Goal: Check status: Check status

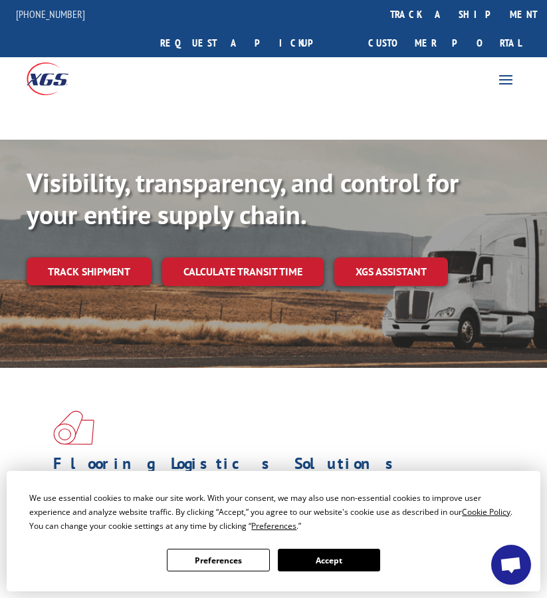
click at [118, 225] on div "Visibility, transparency, and control for your entire supply chain. Track shipm…" at bounding box center [274, 239] width 494 height 146
click at [123, 257] on link "Track shipment" at bounding box center [89, 271] width 125 height 28
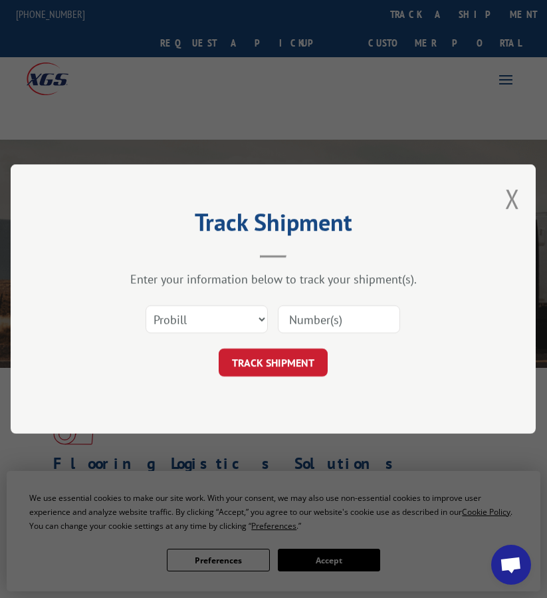
click at [316, 316] on input at bounding box center [339, 319] width 122 height 28
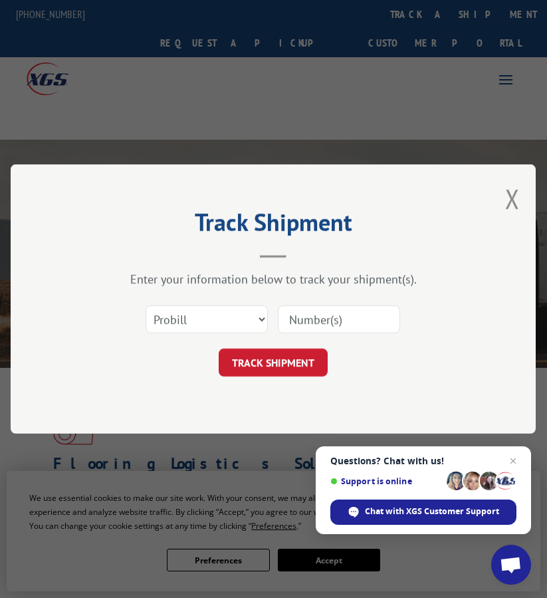
paste input "FPX00328751"
type input "FPX00328751"
drag, startPoint x: 209, startPoint y: 323, endPoint x: 207, endPoint y: 332, distance: 9.0
click at [209, 323] on select "Select category... Probill BOL PO" at bounding box center [207, 319] width 122 height 28
select select "bol"
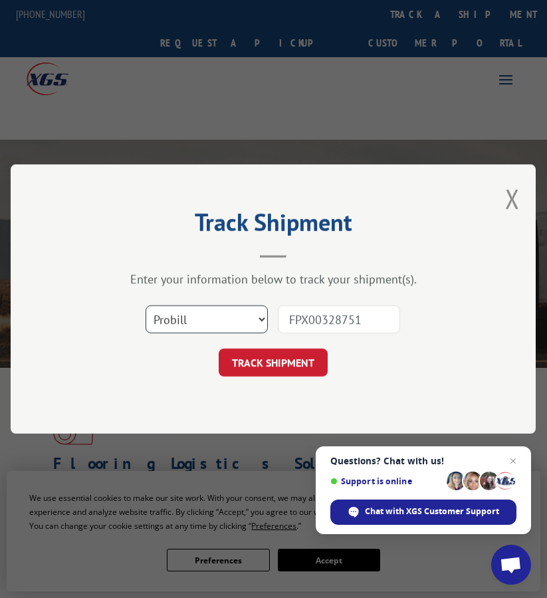
click at [146, 305] on select "Select category... Probill BOL PO" at bounding box center [207, 319] width 122 height 28
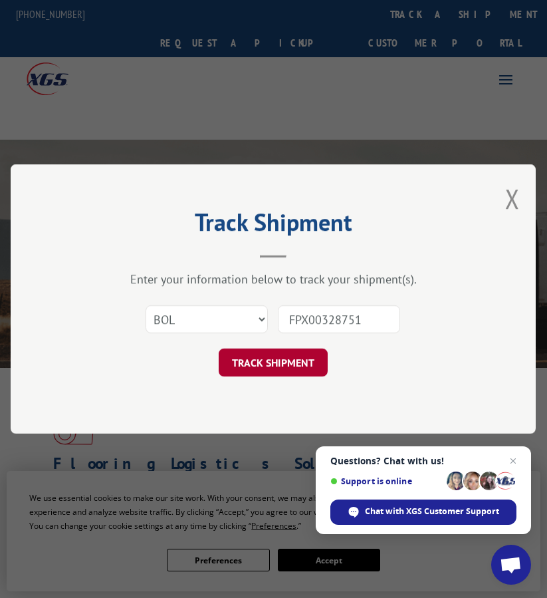
click at [249, 369] on button "TRACK SHIPMENT" at bounding box center [273, 362] width 109 height 28
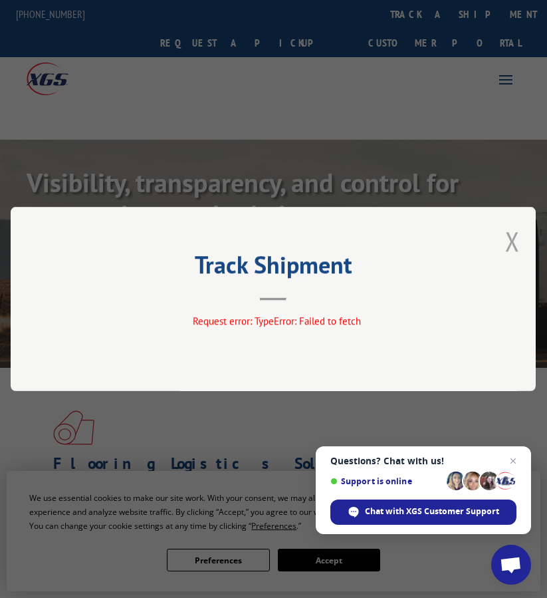
click at [520, 233] on button "Close modal" at bounding box center [512, 240] width 15 height 35
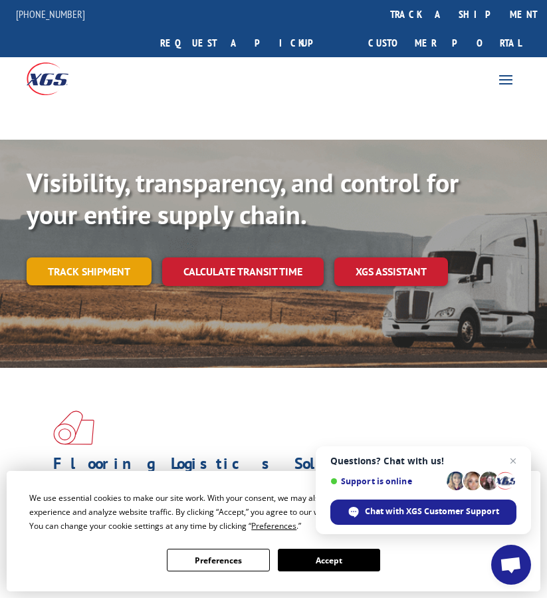
click at [113, 257] on link "Track shipment" at bounding box center [89, 271] width 125 height 28
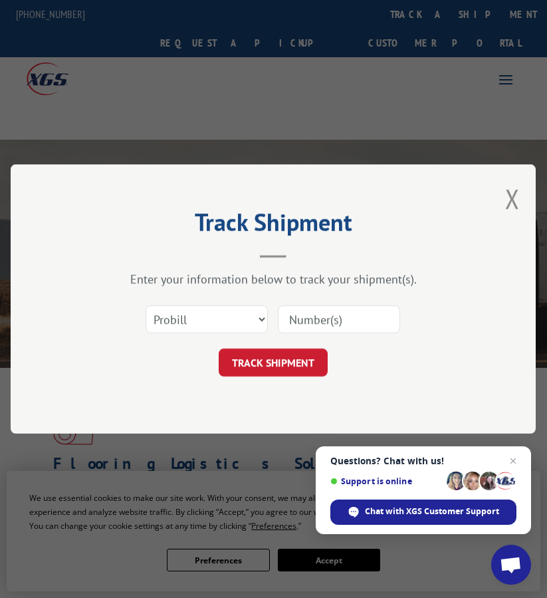
click at [332, 314] on input at bounding box center [339, 319] width 122 height 28
paste input "FPX00328899"
type input "FPX00328899"
drag, startPoint x: 259, startPoint y: 325, endPoint x: 252, endPoint y: 330, distance: 9.0
click at [259, 325] on select "Select category... Probill BOL PO" at bounding box center [207, 319] width 122 height 28
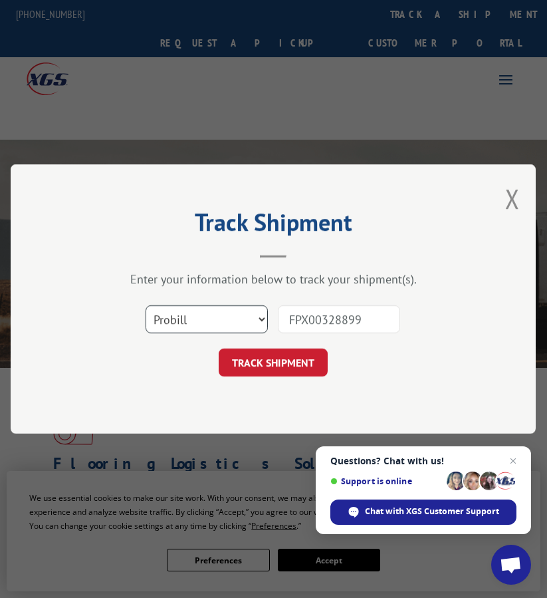
select select "bol"
click at [146, 305] on select "Select category... Probill BOL PO" at bounding box center [207, 319] width 122 height 28
click at [406, 316] on div "Select category... Probill BOL PO FPX00328899" at bounding box center [273, 319] width 392 height 44
click at [386, 318] on input "FPX00328899" at bounding box center [339, 319] width 122 height 28
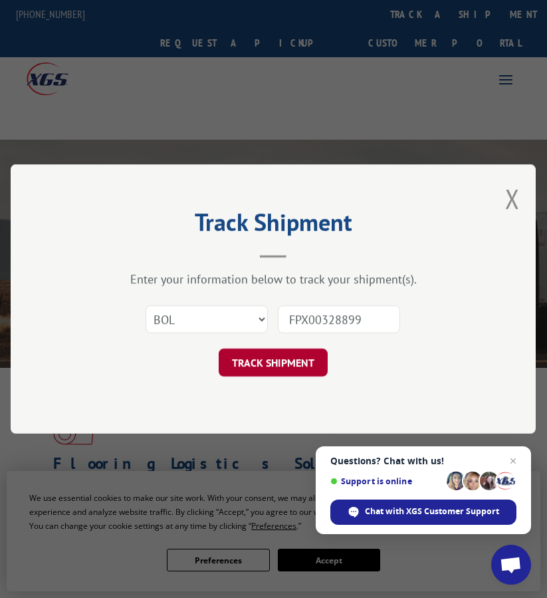
click at [272, 352] on button "TRACK SHIPMENT" at bounding box center [273, 362] width 109 height 28
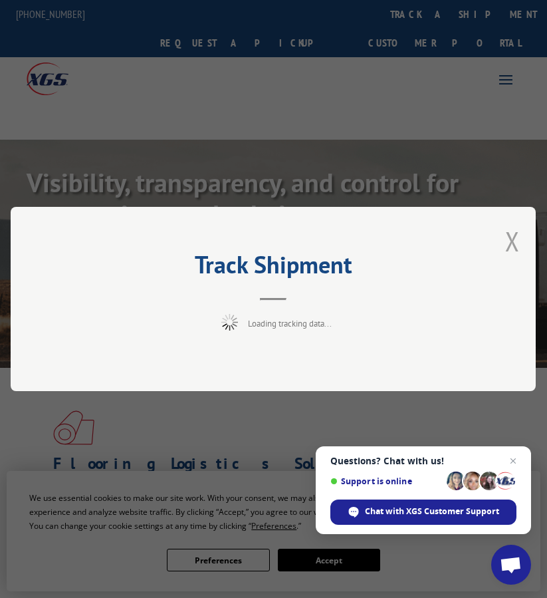
click at [513, 243] on button "Close modal" at bounding box center [512, 240] width 15 height 35
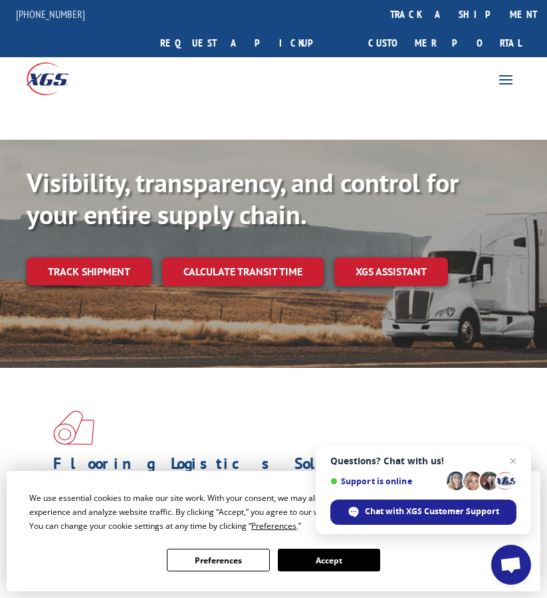
click at [513, 243] on div "Visibility, transparency, and control for your entire supply chain. Track shipm…" at bounding box center [274, 239] width 494 height 146
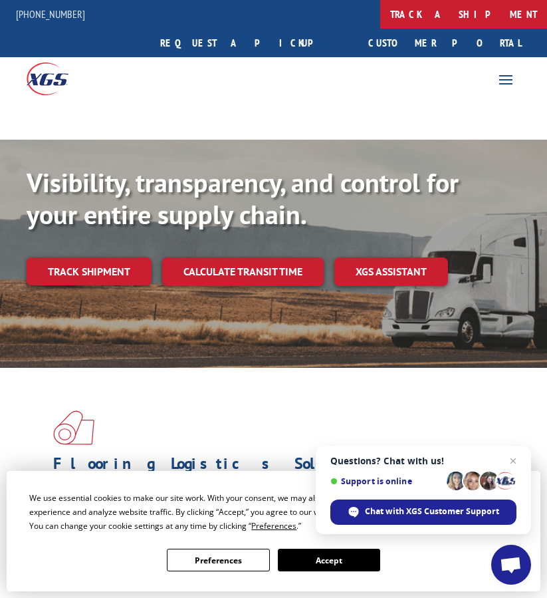
click at [380, 6] on link "track a shipment" at bounding box center [463, 14] width 167 height 29
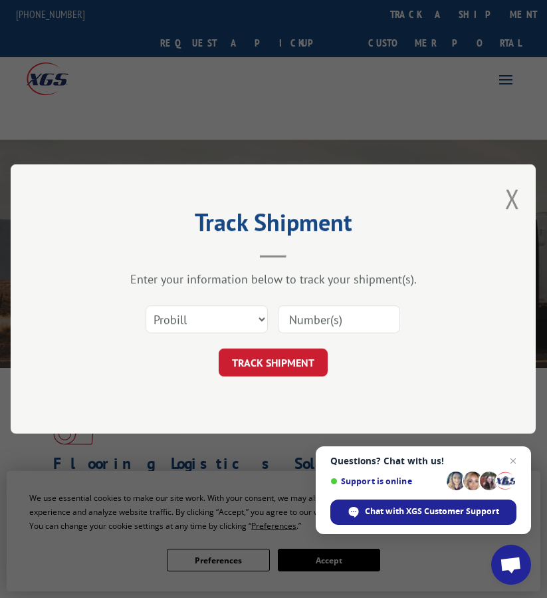
click at [345, 308] on input at bounding box center [339, 319] width 122 height 28
paste input "FPX00328899"
type input "FPX00328899"
click at [167, 328] on select "Select category... Probill BOL PO" at bounding box center [207, 319] width 122 height 28
select select "bol"
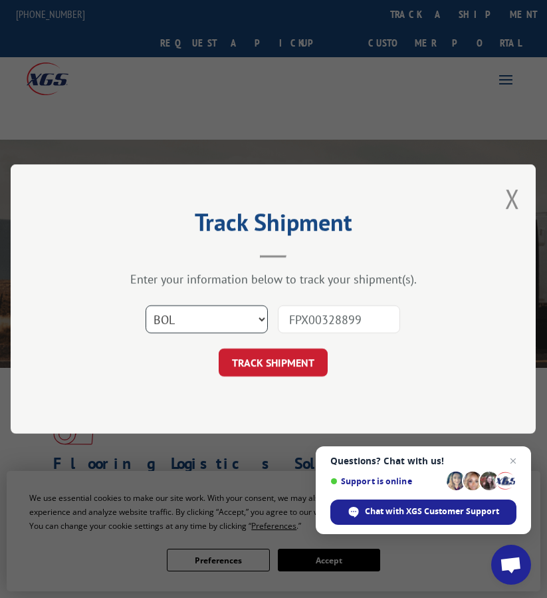
click at [146, 305] on select "Select category... Probill BOL PO" at bounding box center [207, 319] width 122 height 28
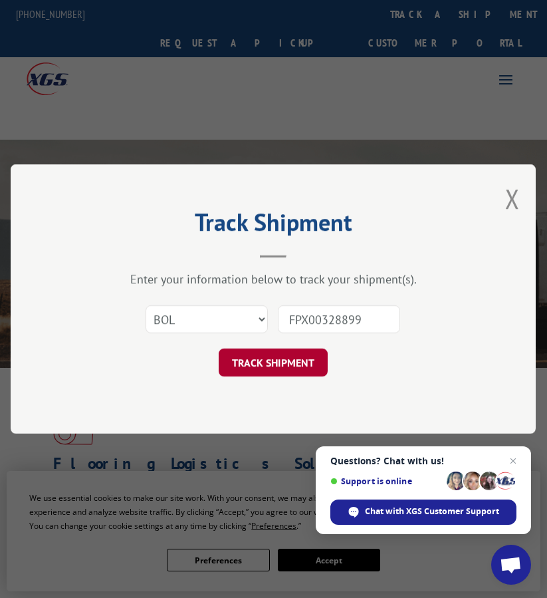
click at [241, 360] on button "TRACK SHIPMENT" at bounding box center [273, 362] width 109 height 28
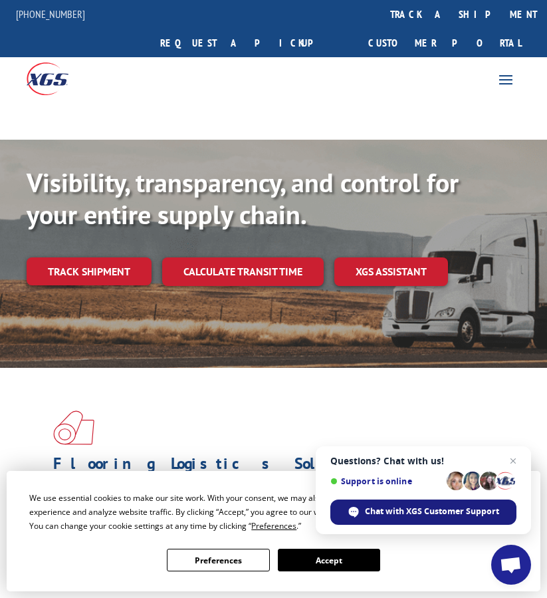
click at [457, 506] on span "Chat with XGS Customer Support" at bounding box center [432, 511] width 134 height 12
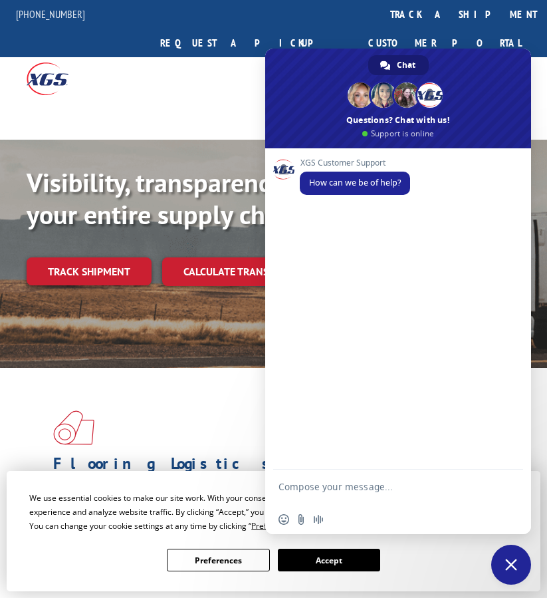
click at [390, 490] on textarea "Compose your message..." at bounding box center [384, 493] width 210 height 24
paste textarea "Good morning i just need to know if these shipments were picked up"
type textarea "Good morning i just need to know if these shipments were picked up"
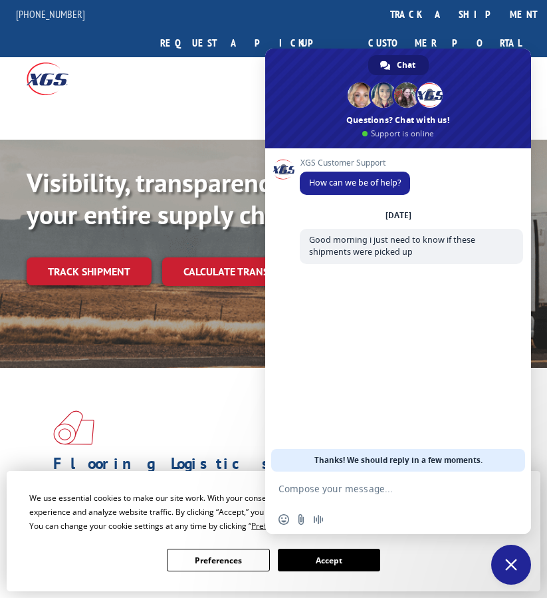
click at [435, 491] on textarea "Compose your message..." at bounding box center [384, 489] width 210 height 12
paste textarea "PU00066454 PU00066513 PU00066588"
type textarea "PU00066454 PU00066513 PU00066588"
drag, startPoint x: 74, startPoint y: 271, endPoint x: 82, endPoint y: 262, distance: 11.8
click at [75, 271] on div "Visibility, transparency, and control for your entire supply chain. Track shipm…" at bounding box center [274, 239] width 494 height 146
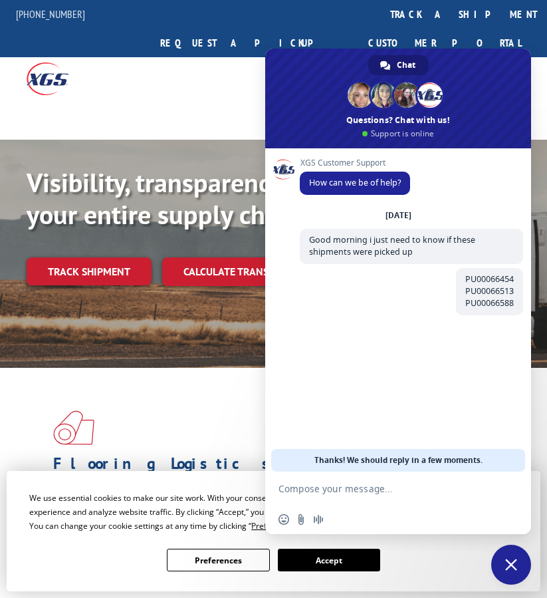
drag, startPoint x: 82, startPoint y: 261, endPoint x: 92, endPoint y: 250, distance: 14.6
click at [86, 261] on div "Visibility, transparency, and control for your entire supply chain. Track shipm…" at bounding box center [274, 239] width 494 height 146
click at [92, 257] on link "Track shipment" at bounding box center [89, 271] width 125 height 28
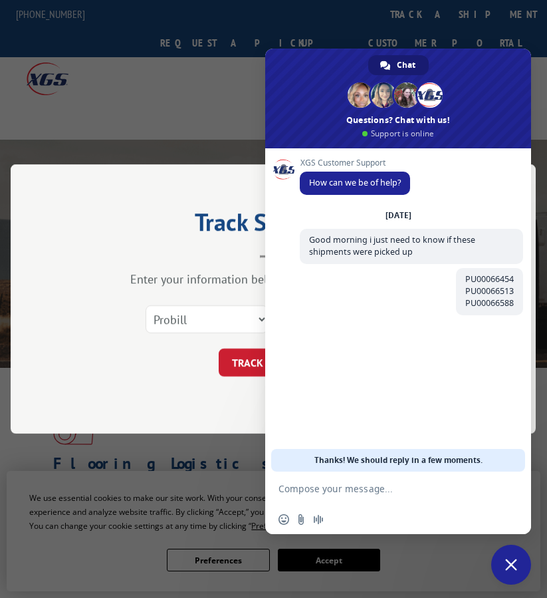
click at [511, 572] on span "Close chat" at bounding box center [511, 565] width 40 height 40
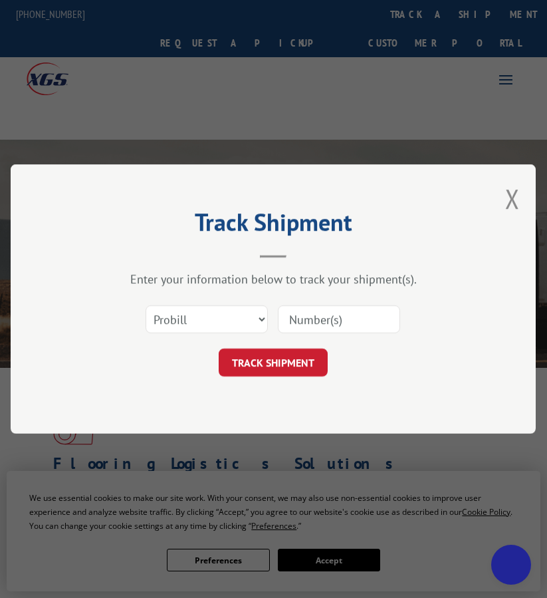
click at [517, 550] on span "Close chat" at bounding box center [511, 565] width 40 height 40
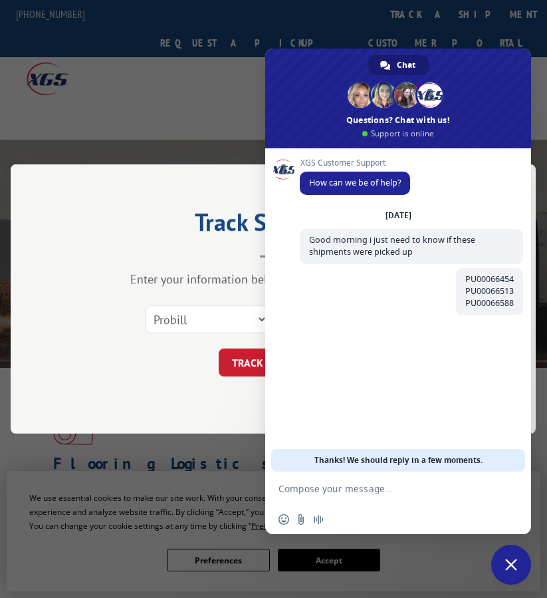
click at [517, 550] on span "Close chat" at bounding box center [511, 565] width 40 height 40
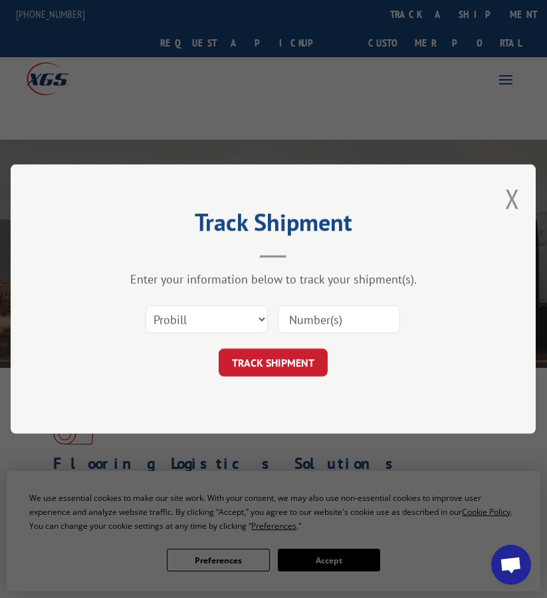
click at [350, 324] on input at bounding box center [339, 319] width 122 height 28
paste input "PU00066454"
click at [223, 330] on select "Select category... Probill BOL PO" at bounding box center [207, 319] width 122 height 28
click at [337, 318] on input "PU00066454" at bounding box center [339, 319] width 122 height 28
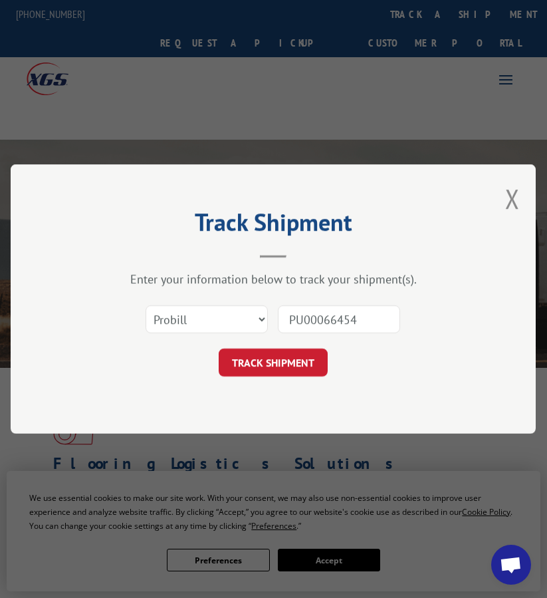
paste input "FPX00328751"
type input "FPX00328751"
click at [227, 325] on select "Select category... Probill BOL PO" at bounding box center [207, 319] width 122 height 28
select select "bol"
click at [146, 305] on select "Select category... Probill BOL PO" at bounding box center [207, 319] width 122 height 28
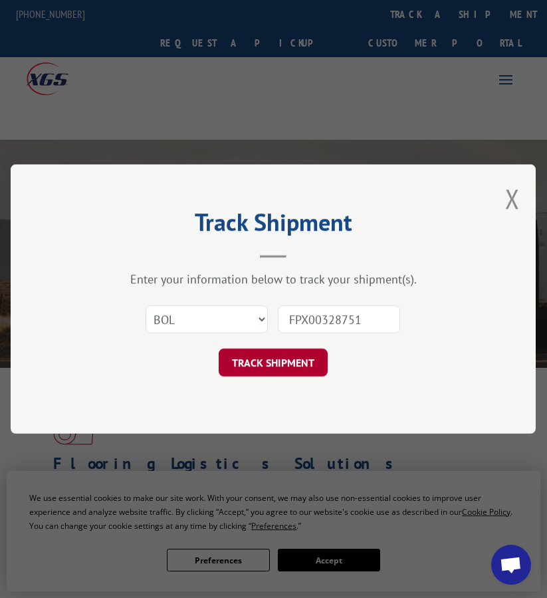
click at [253, 358] on button "TRACK SHIPMENT" at bounding box center [273, 362] width 109 height 28
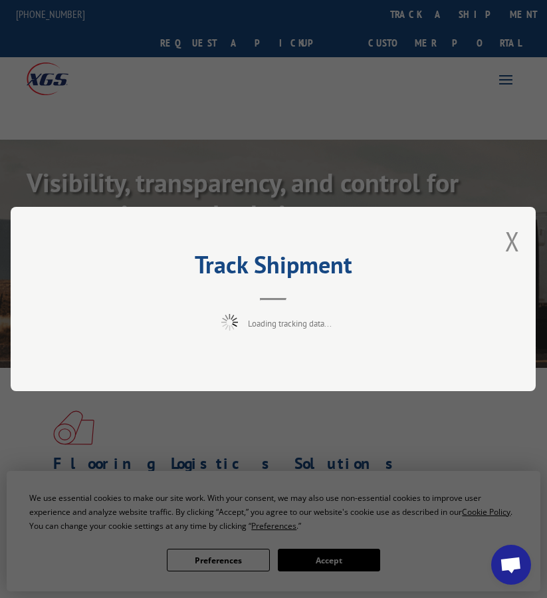
click at [515, 562] on span "Open chat" at bounding box center [511, 565] width 22 height 19
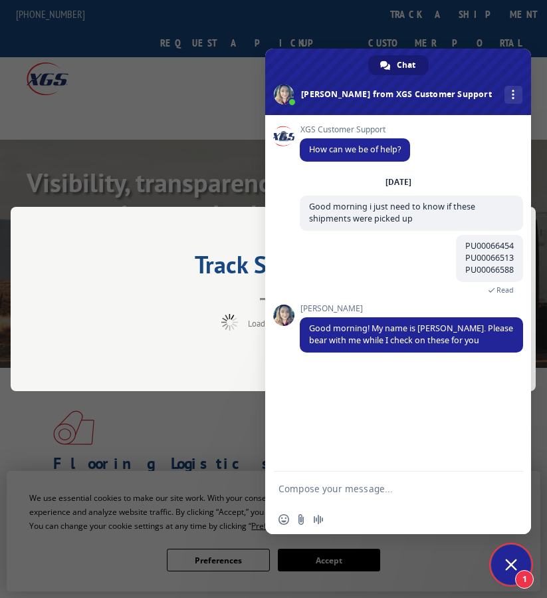
click at [368, 486] on textarea "Compose your message..." at bounding box center [384, 489] width 210 height 12
type textarea "thanks"
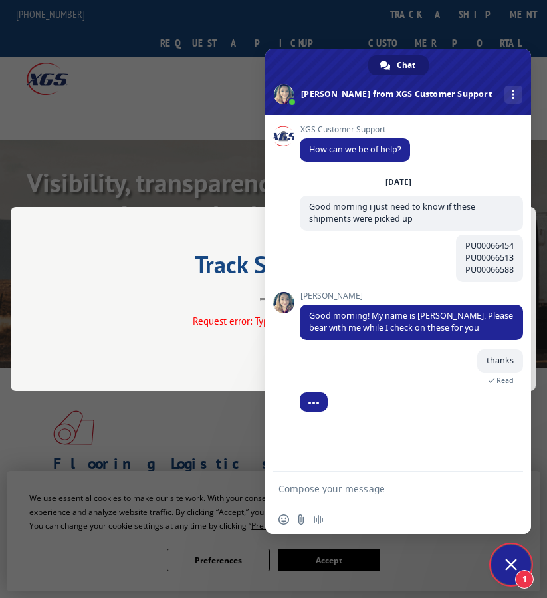
scroll to position [23, 0]
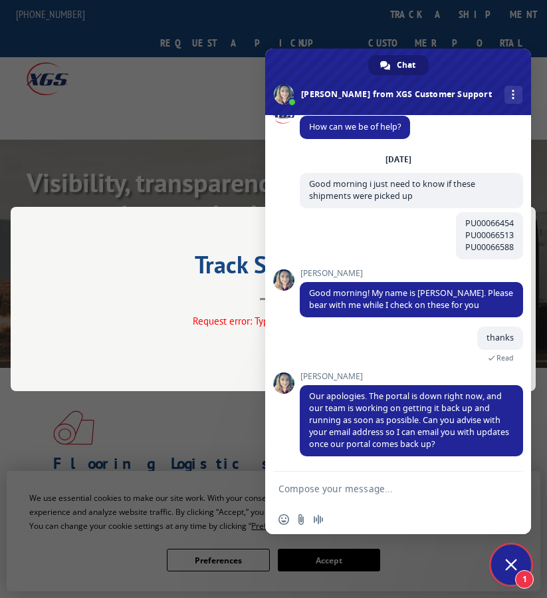
click at [365, 497] on form at bounding box center [384, 489] width 210 height 36
click at [366, 491] on textarea "Compose your message..." at bounding box center [384, 489] width 210 height 12
paste textarea "ivan.polo@ntgfreight.com"
type textarea "yeah, ivan.polo@ntgfreight.com"
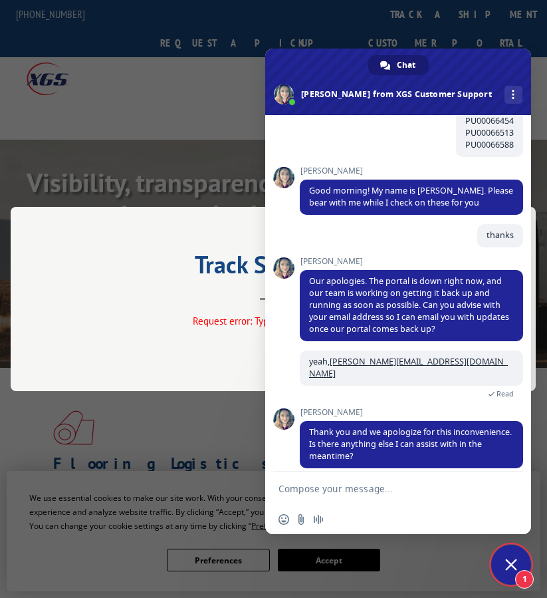
scroll to position [151, 0]
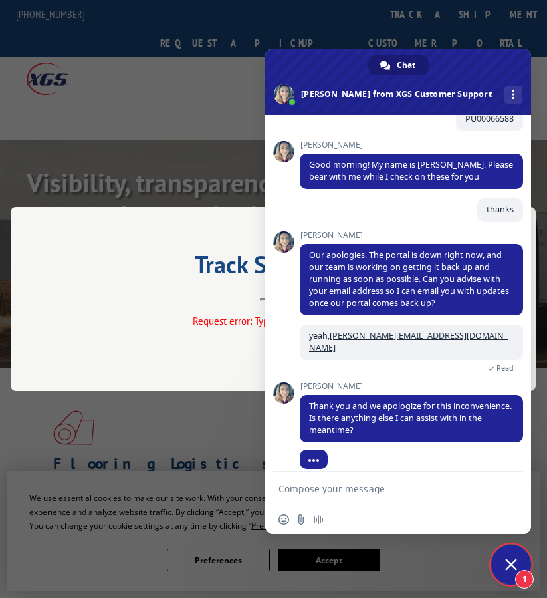
click at [371, 484] on textarea "Compose your message..." at bounding box center [384, 489] width 210 height 12
paste textarea "thank you very much for your help, have a good day."
type textarea "thank you very much for your help, have a good day."
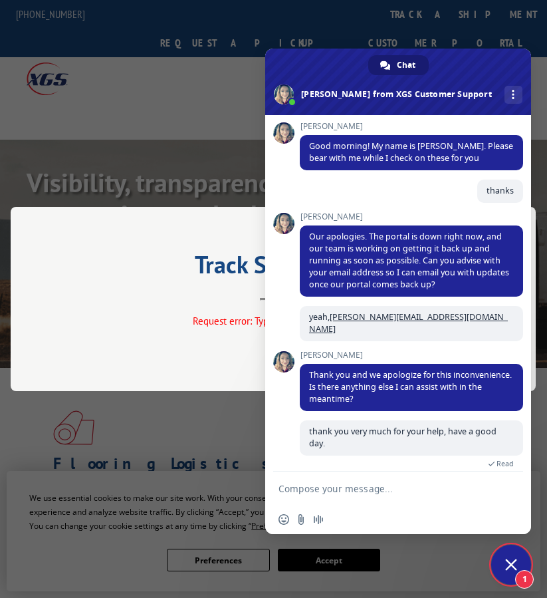
scroll to position [211, 0]
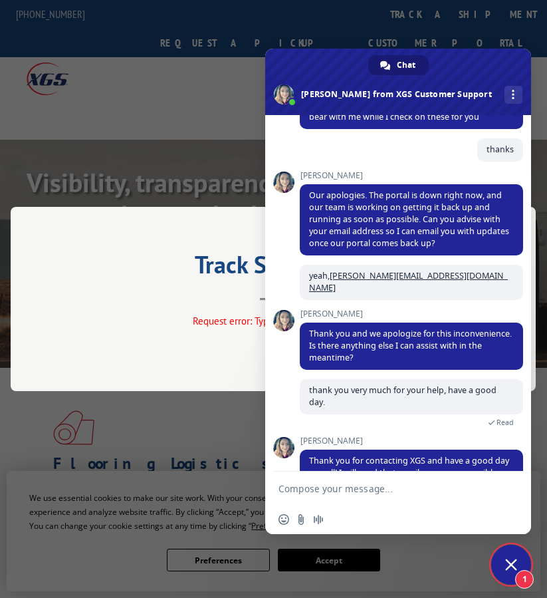
click at [507, 568] on span "Close chat" at bounding box center [511, 564] width 12 height 12
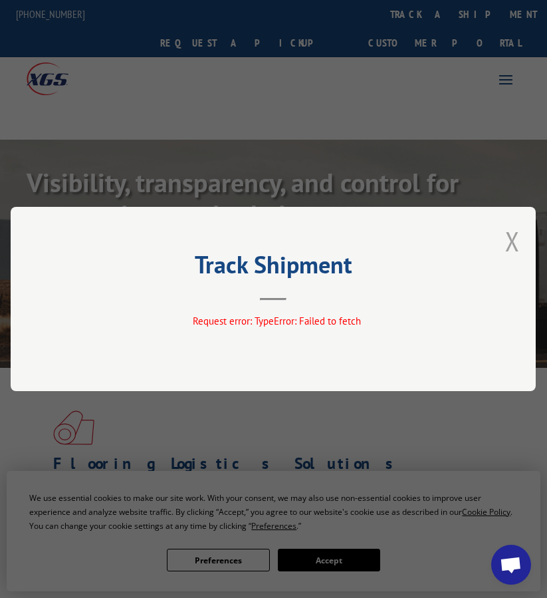
click at [517, 243] on button "Close modal" at bounding box center [512, 240] width 15 height 35
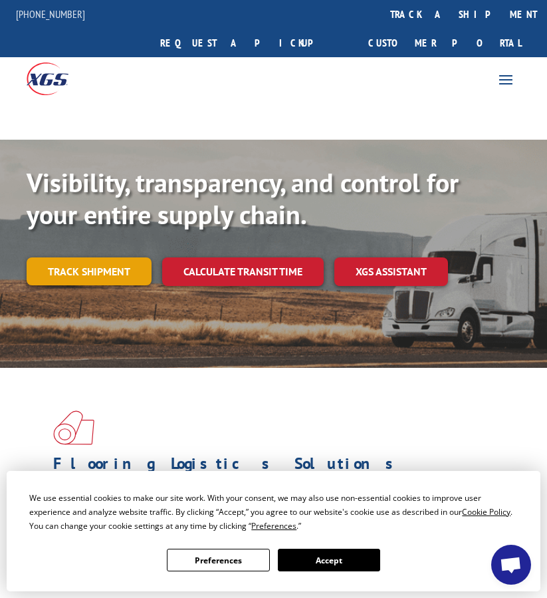
click at [139, 257] on link "Track shipment" at bounding box center [89, 271] width 125 height 28
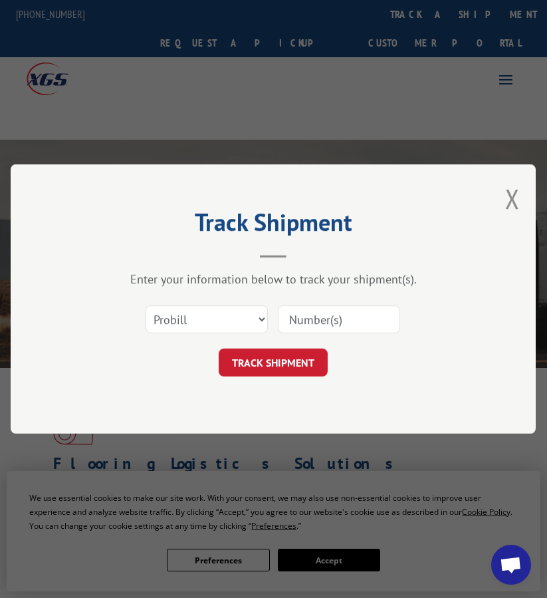
click at [341, 305] on div at bounding box center [339, 319] width 122 height 31
click at [334, 322] on input at bounding box center [339, 319] width 122 height 28
paste input "17496878"
type input "17496878"
drag, startPoint x: 229, startPoint y: 322, endPoint x: 223, endPoint y: 332, distance: 11.3
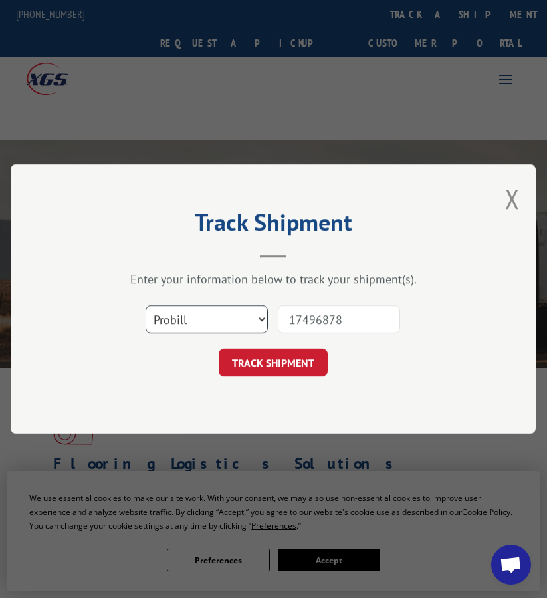
click at [229, 322] on select "Select category... Probill BOL PO" at bounding box center [207, 319] width 122 height 28
click at [146, 305] on select "Select category... Probill BOL PO" at bounding box center [207, 319] width 122 height 28
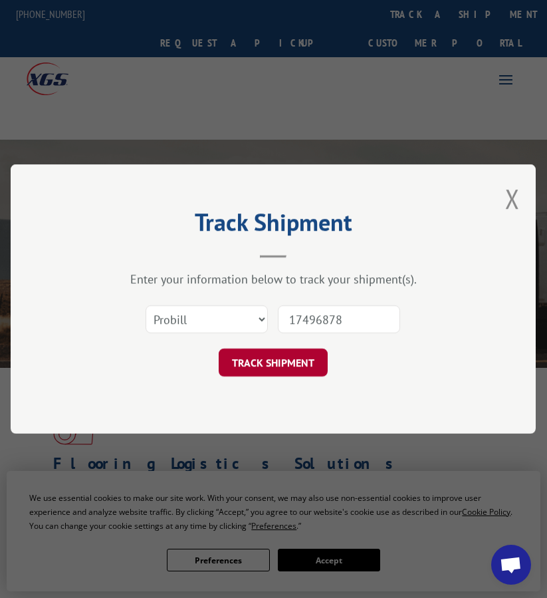
click at [259, 362] on button "TRACK SHIPMENT" at bounding box center [273, 362] width 109 height 28
